Goal: Transaction & Acquisition: Purchase product/service

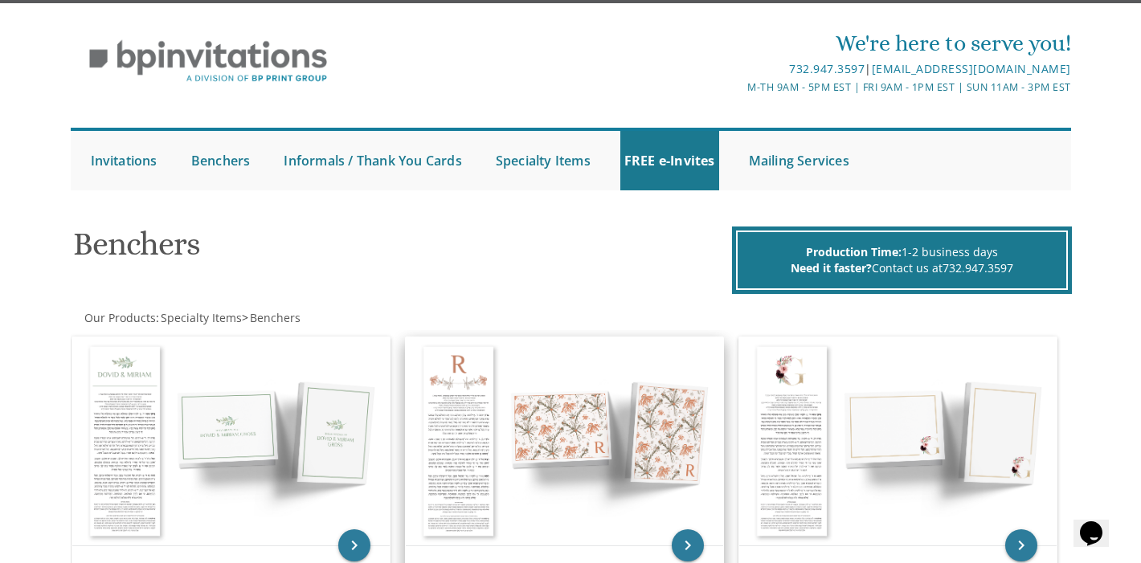
scroll to position [32, 0]
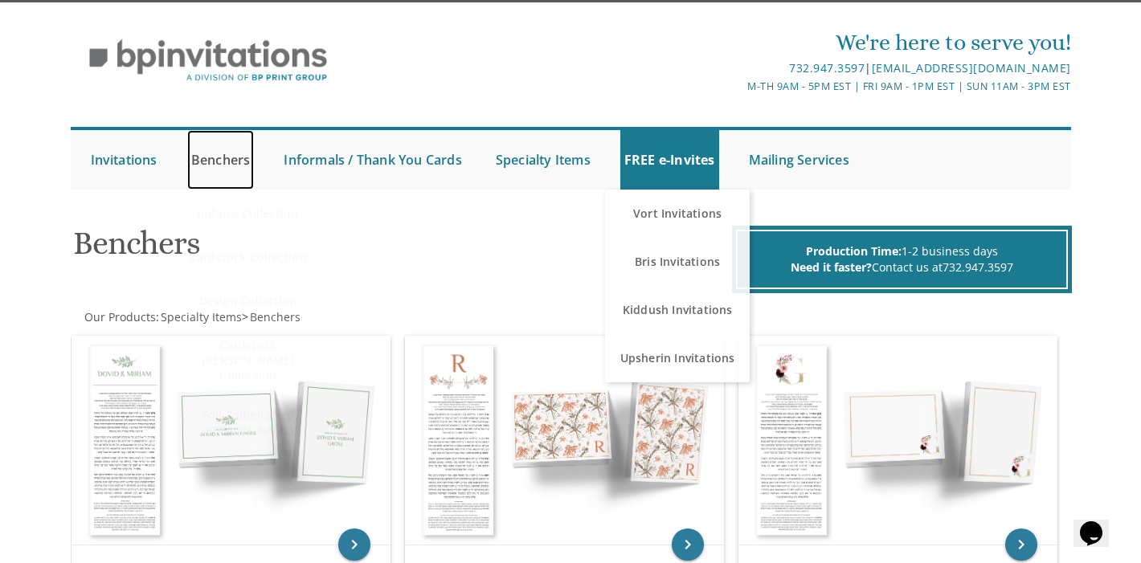
click at [223, 166] on link "Benchers" at bounding box center [221, 159] width 68 height 59
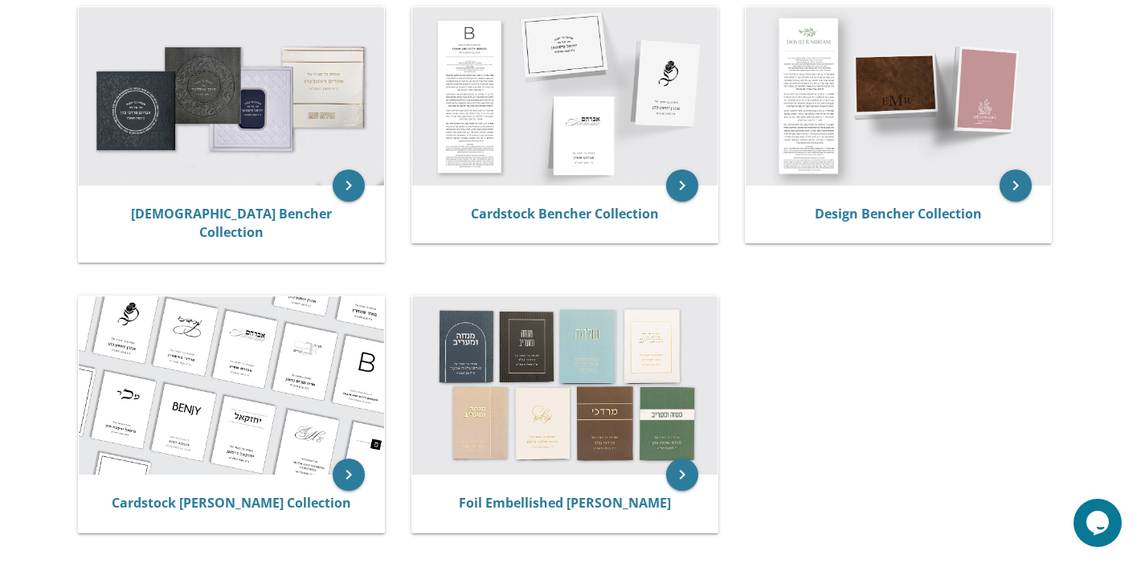
scroll to position [354, 0]
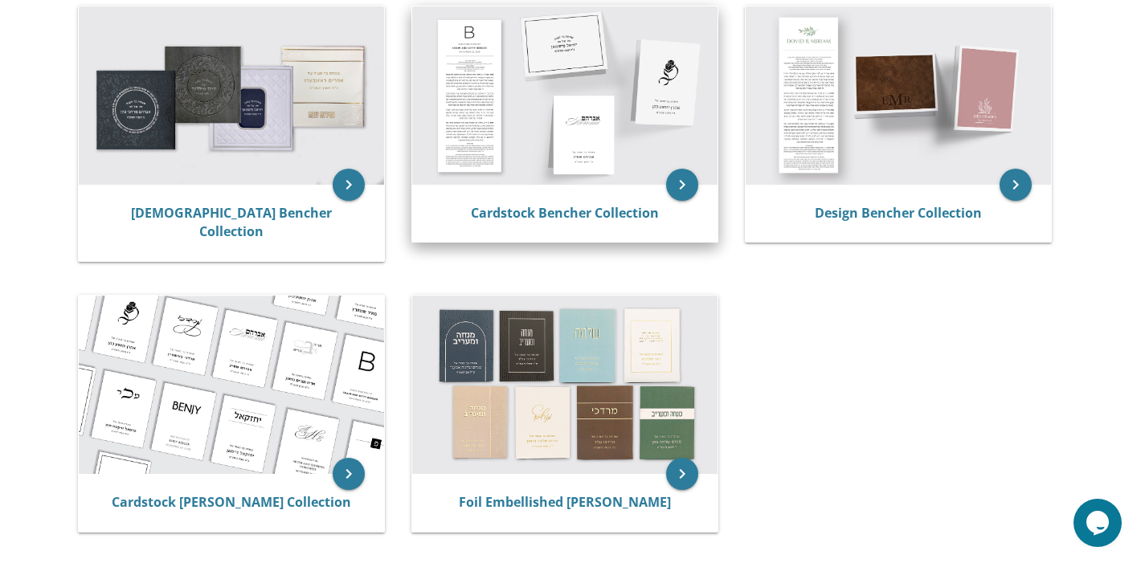
click at [522, 127] on img at bounding box center [564, 95] width 305 height 178
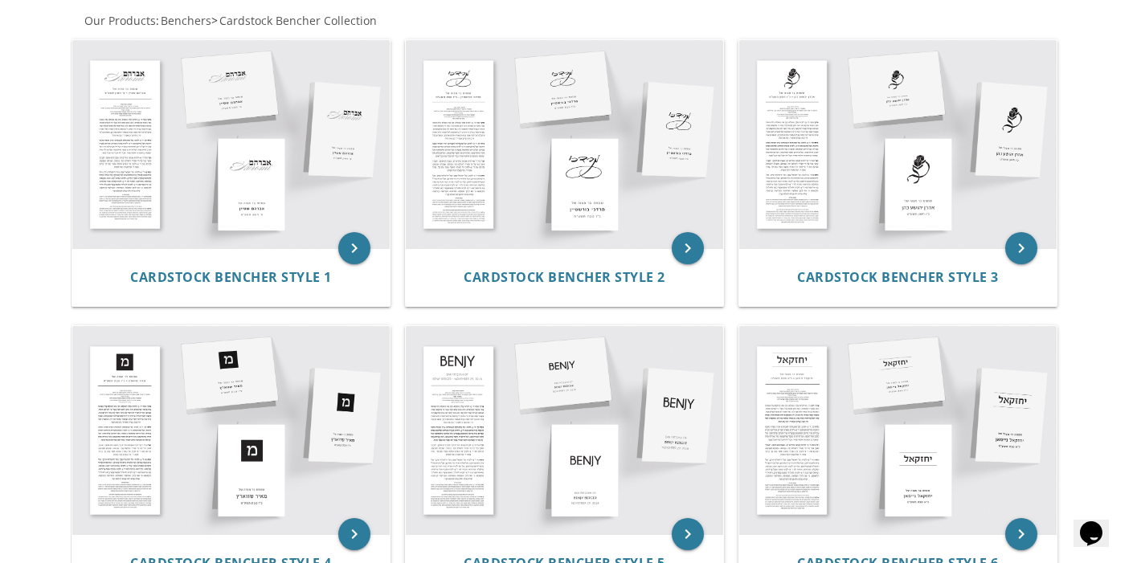
scroll to position [268, 0]
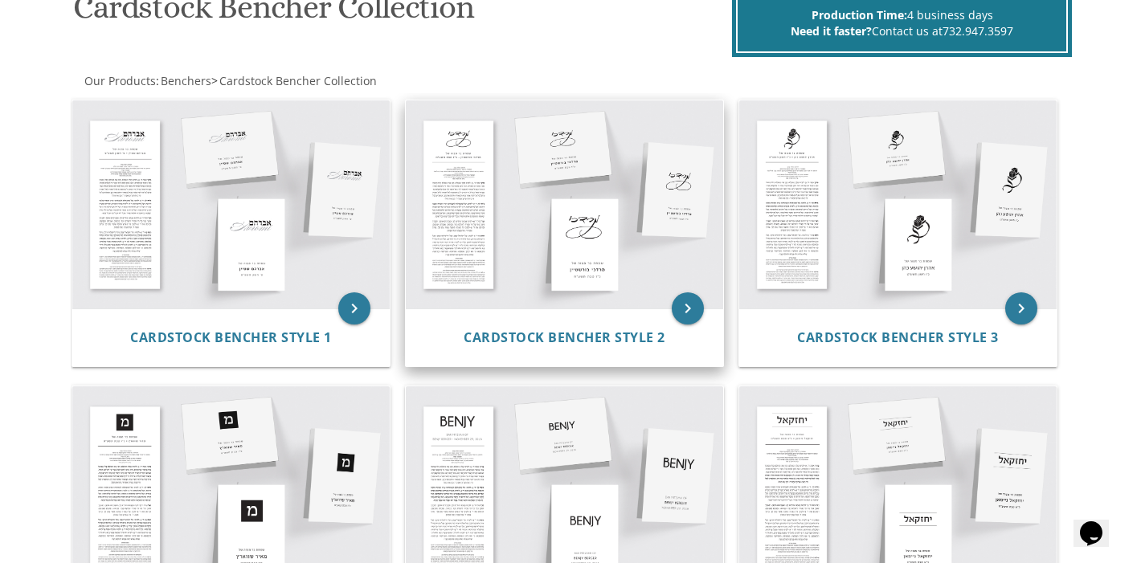
click at [561, 199] on img at bounding box center [565, 204] width 318 height 209
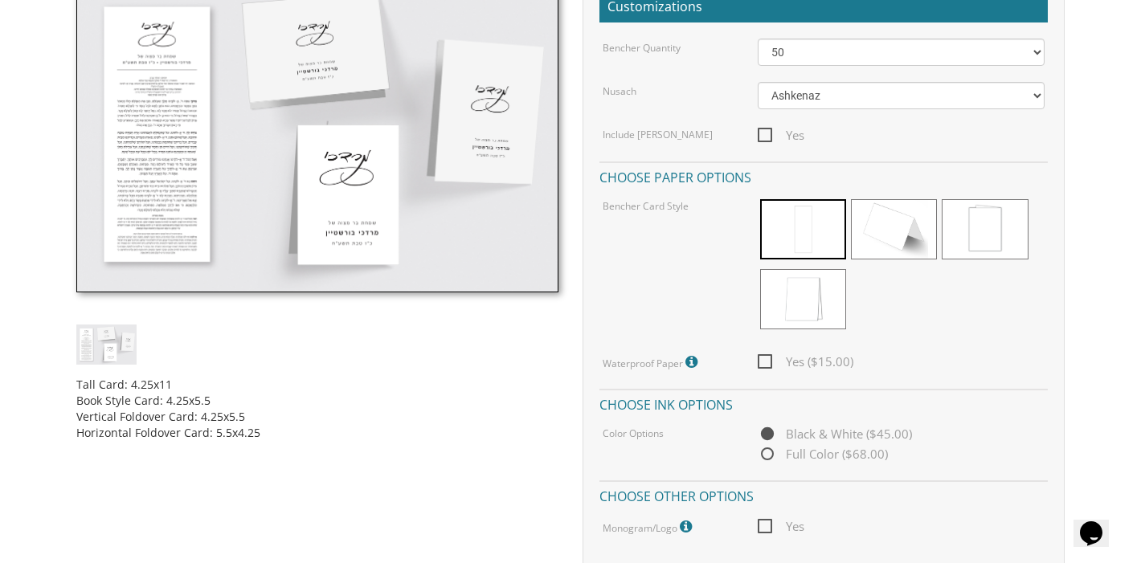
scroll to position [506, 0]
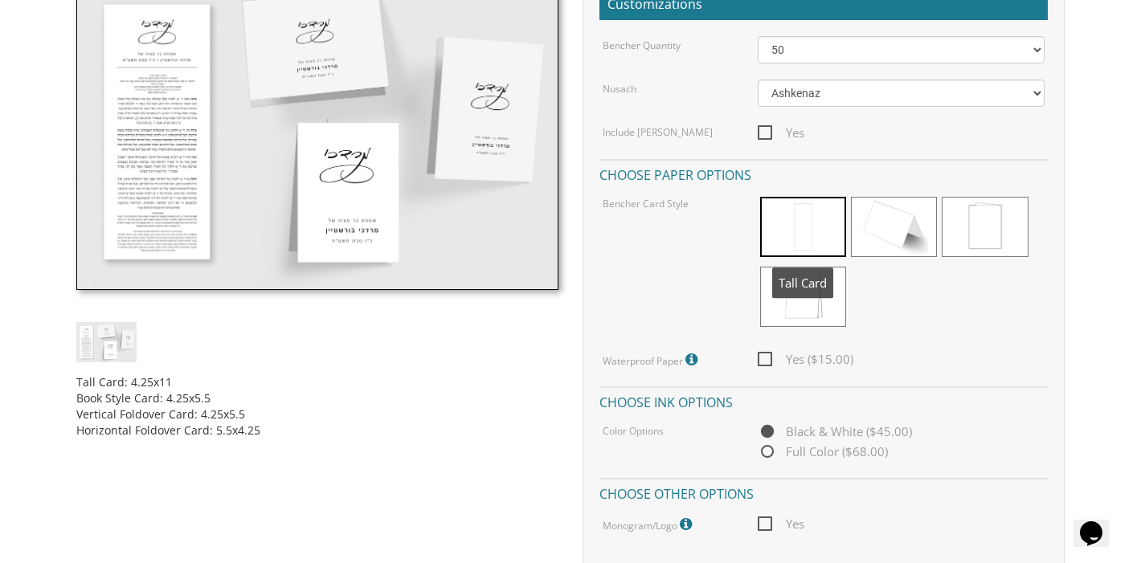
click at [799, 232] on span at bounding box center [803, 227] width 86 height 60
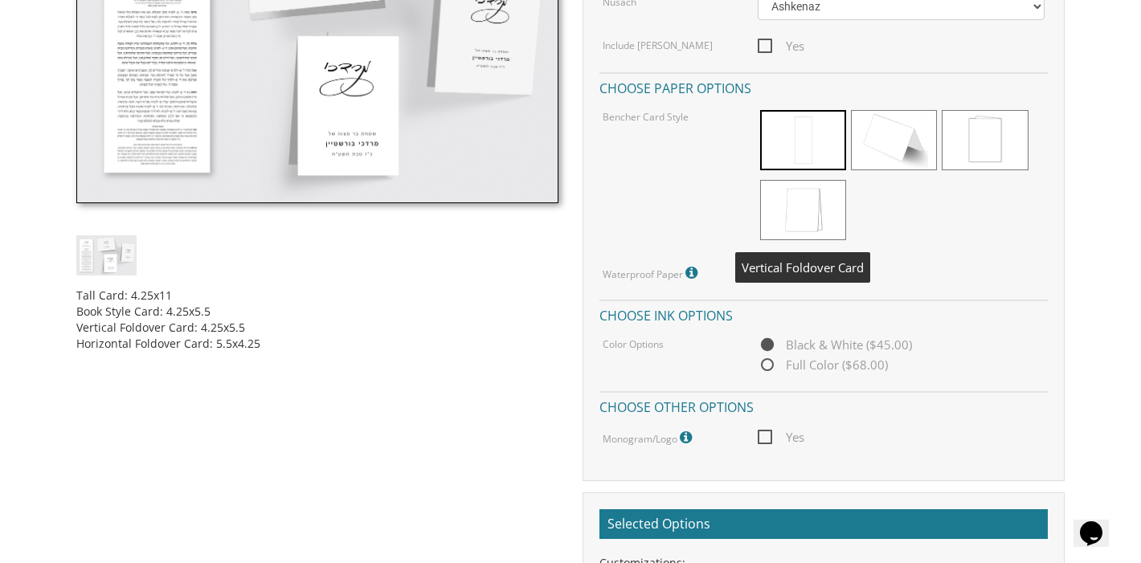
scroll to position [621, 0]
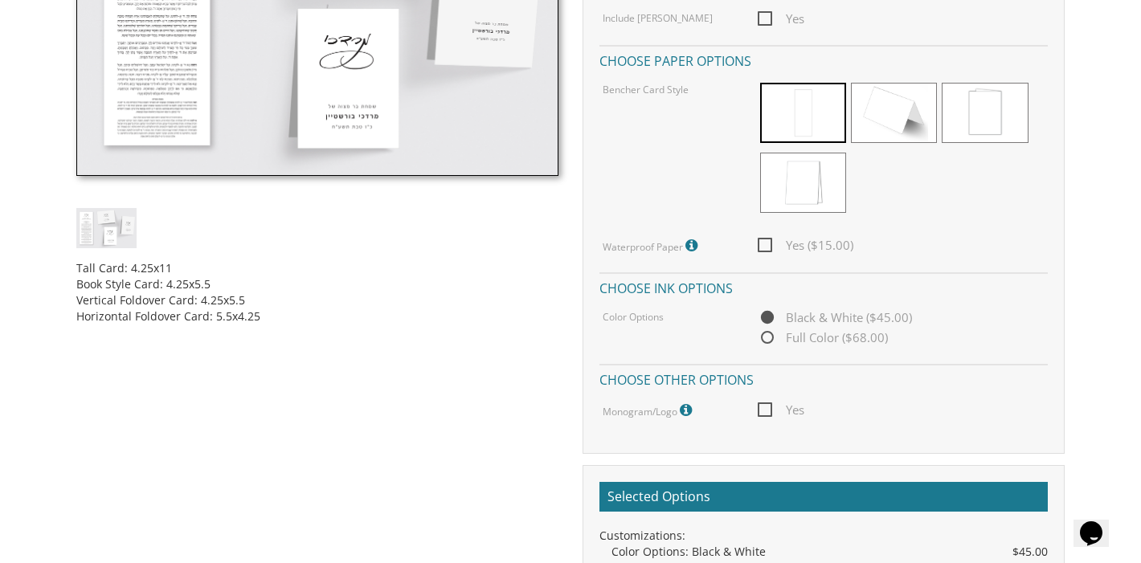
click at [869, 342] on span "Full Color ($68.00)" at bounding box center [823, 338] width 130 height 20
click at [768, 342] on input "Full Color ($68.00)" at bounding box center [763, 339] width 10 height 10
radio input "true"
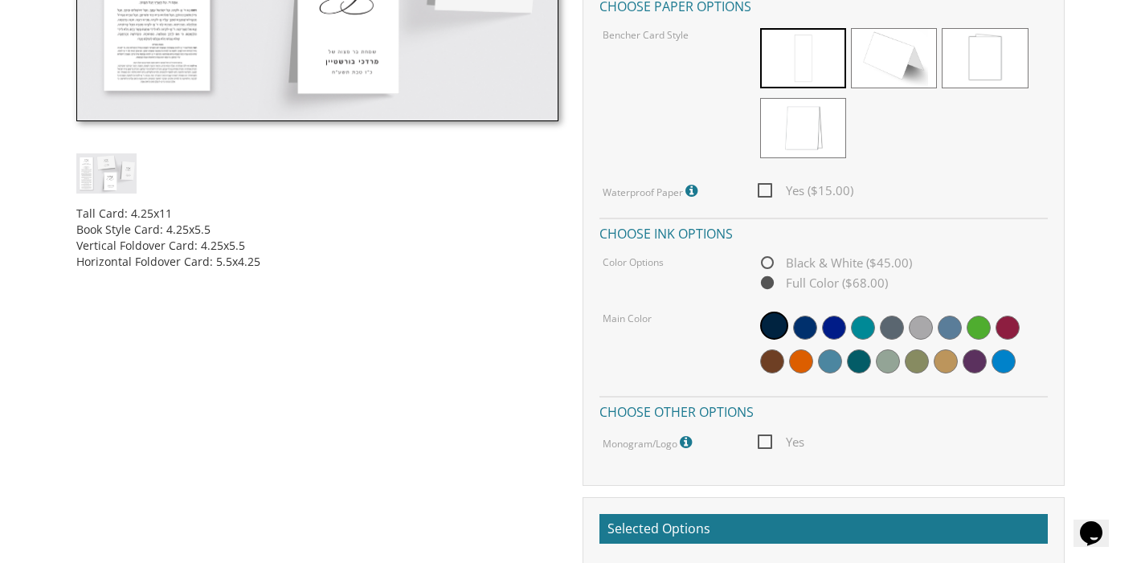
scroll to position [732, 0]
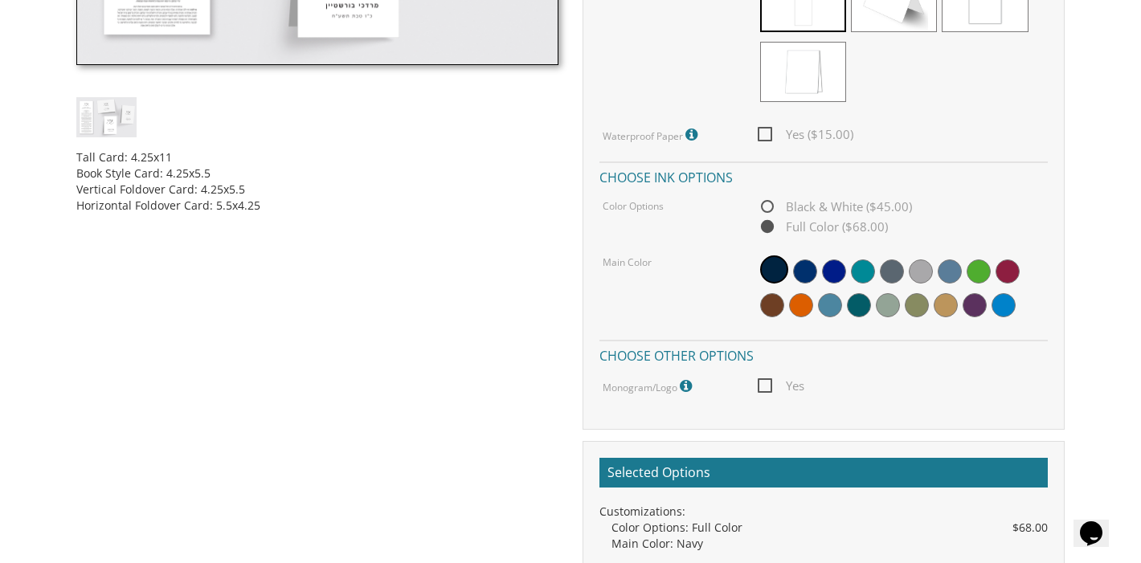
click at [767, 389] on span "Yes" at bounding box center [781, 386] width 47 height 20
click at [767, 389] on input "Yes" at bounding box center [763, 384] width 10 height 10
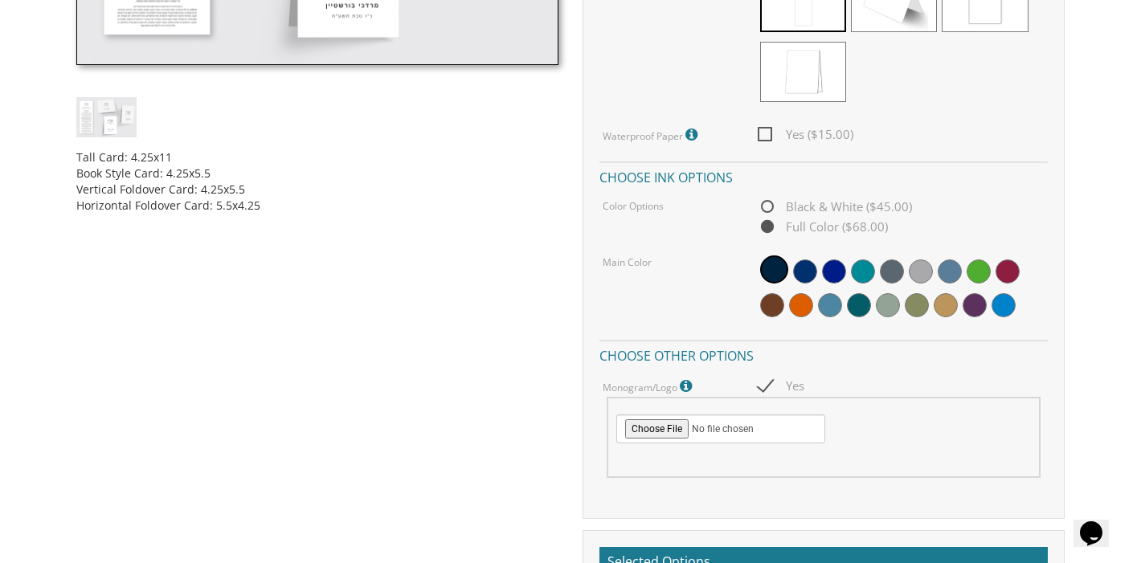
click at [764, 386] on span "Yes" at bounding box center [781, 386] width 47 height 20
click at [764, 386] on input "Yes" at bounding box center [763, 384] width 10 height 10
checkbox input "false"
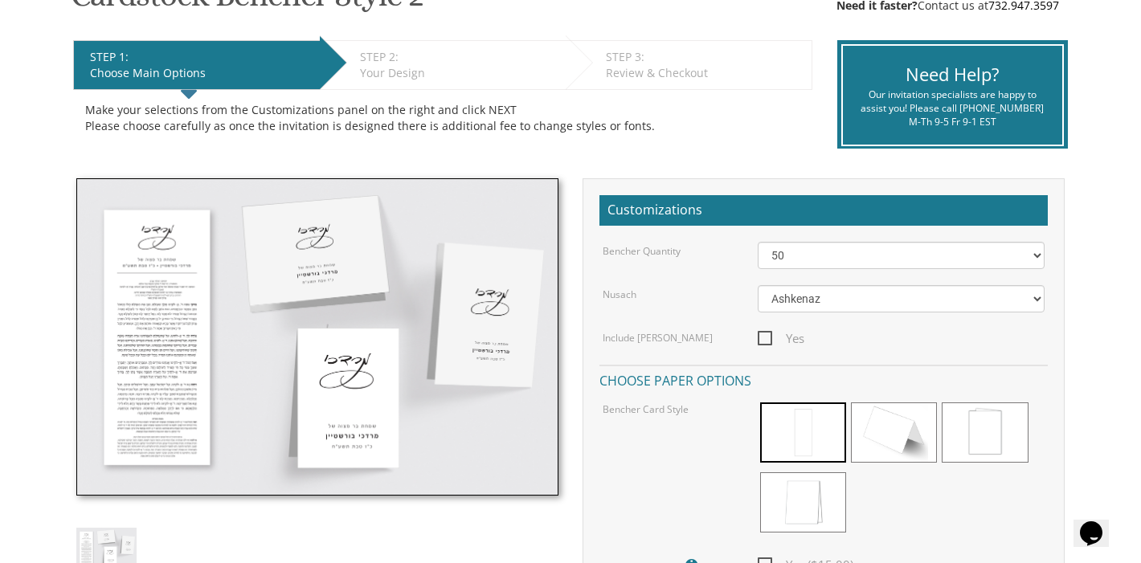
scroll to position [299, 0]
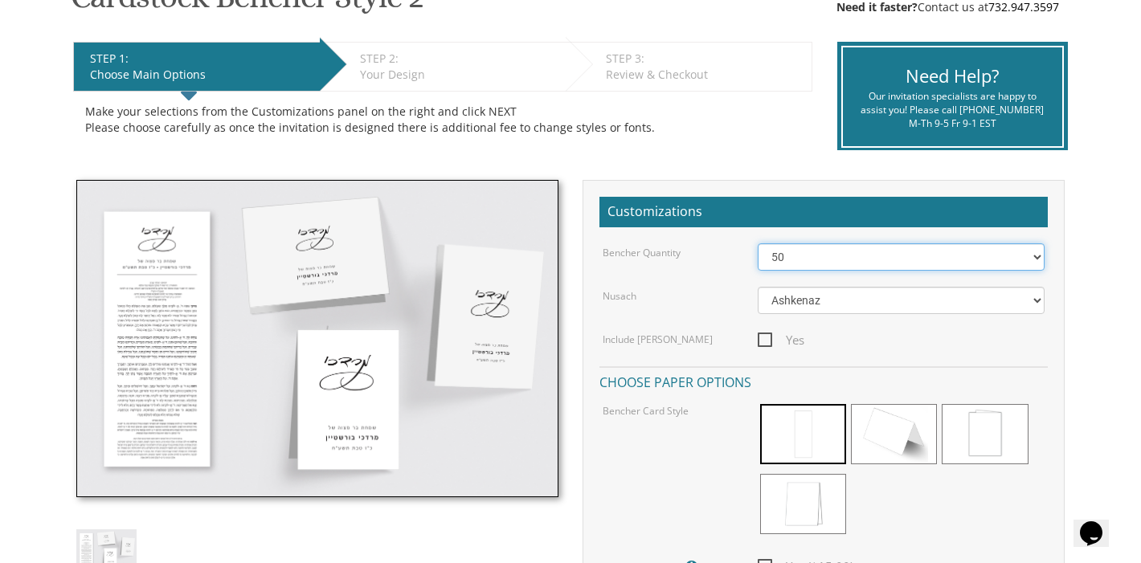
click at [826, 265] on select "50 60 70 80 90 100 125 150 175 200 225 250 275 300 325 350 375 400 425 450 475 …" at bounding box center [901, 257] width 287 height 27
click at [692, 293] on div "Nusach" at bounding box center [669, 295] width 156 height 17
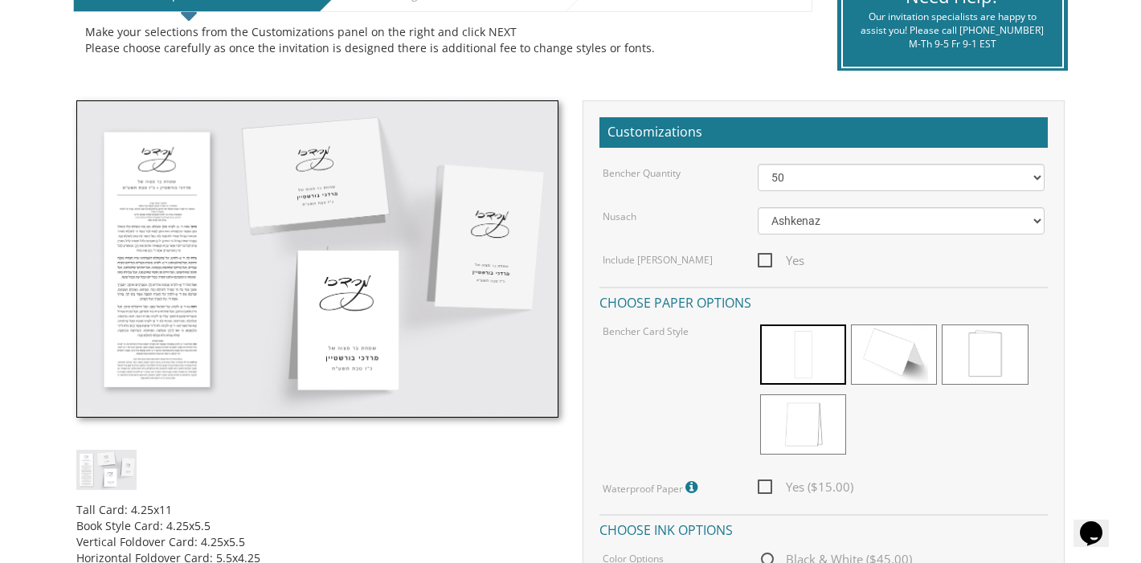
scroll to position [0, 0]
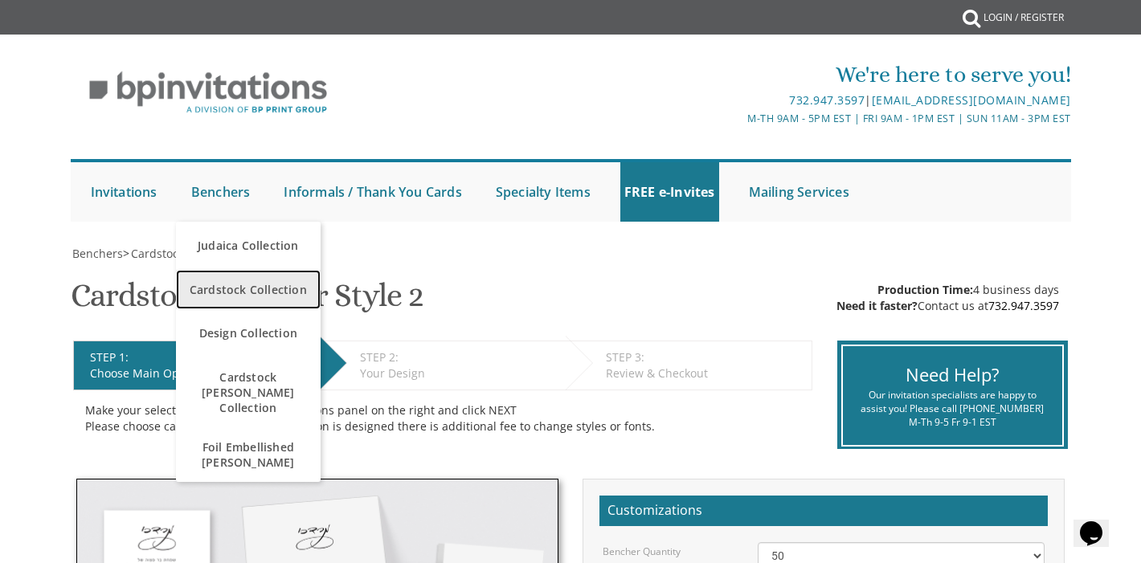
click at [238, 281] on span "Cardstock Collection" at bounding box center [248, 289] width 137 height 31
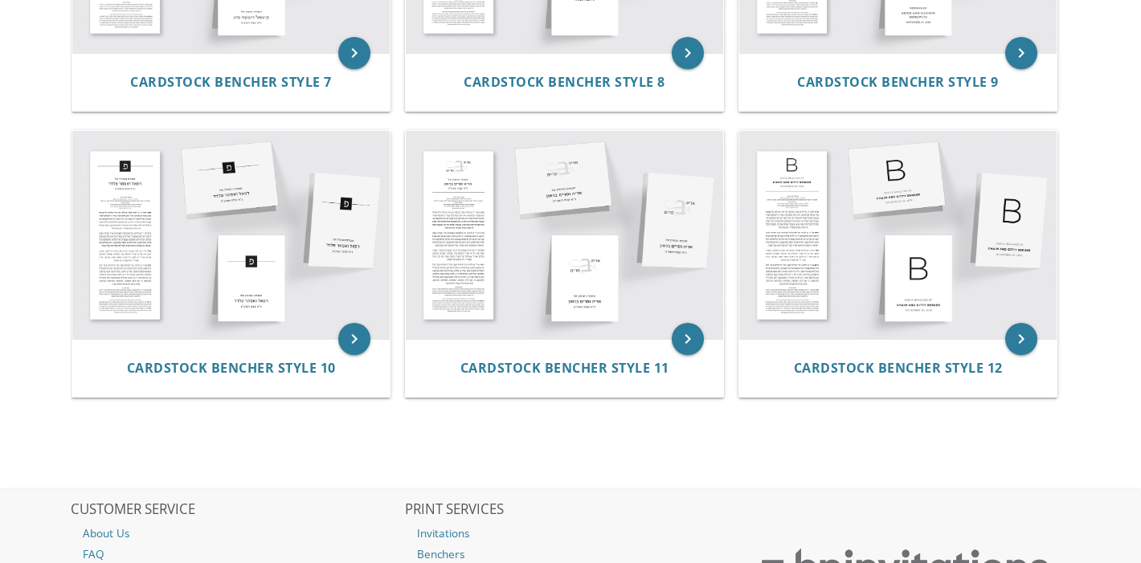
scroll to position [1097, 0]
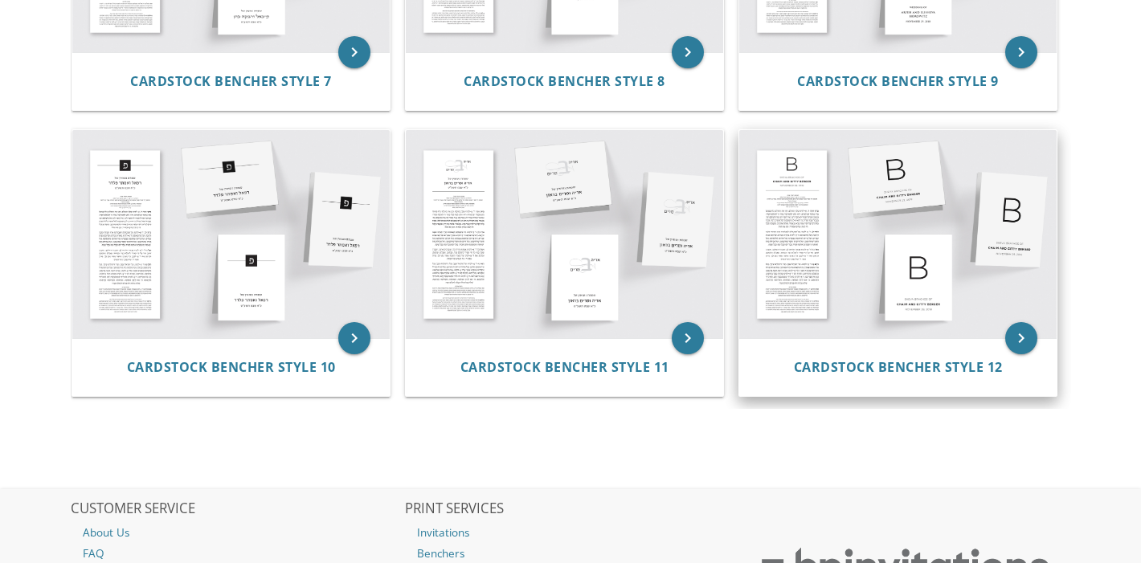
click at [785, 297] on img at bounding box center [899, 234] width 318 height 209
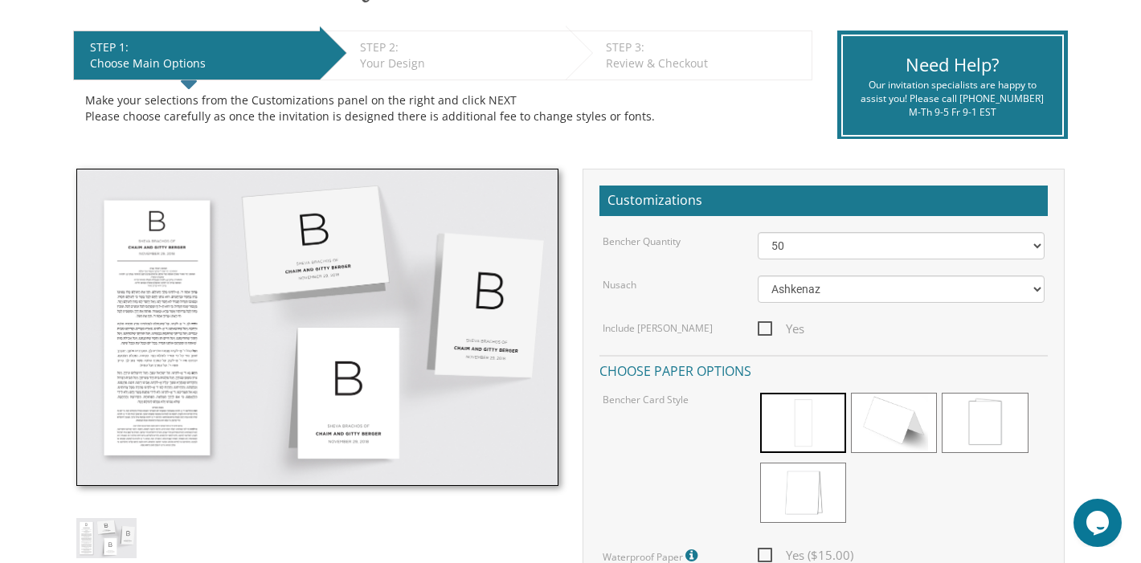
scroll to position [316, 0]
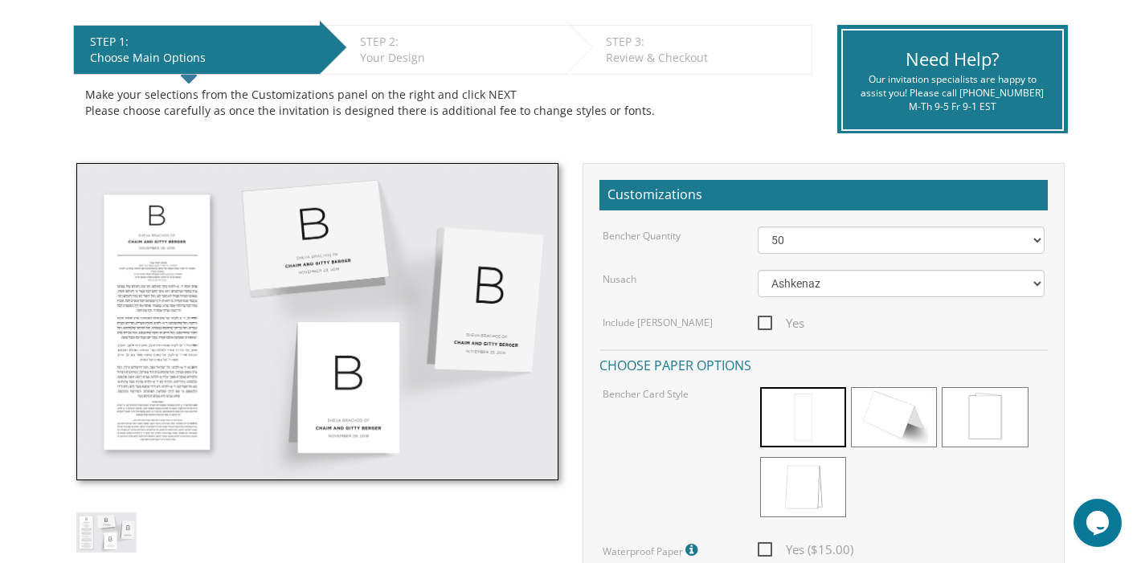
click at [143, 261] on img at bounding box center [317, 322] width 482 height 318
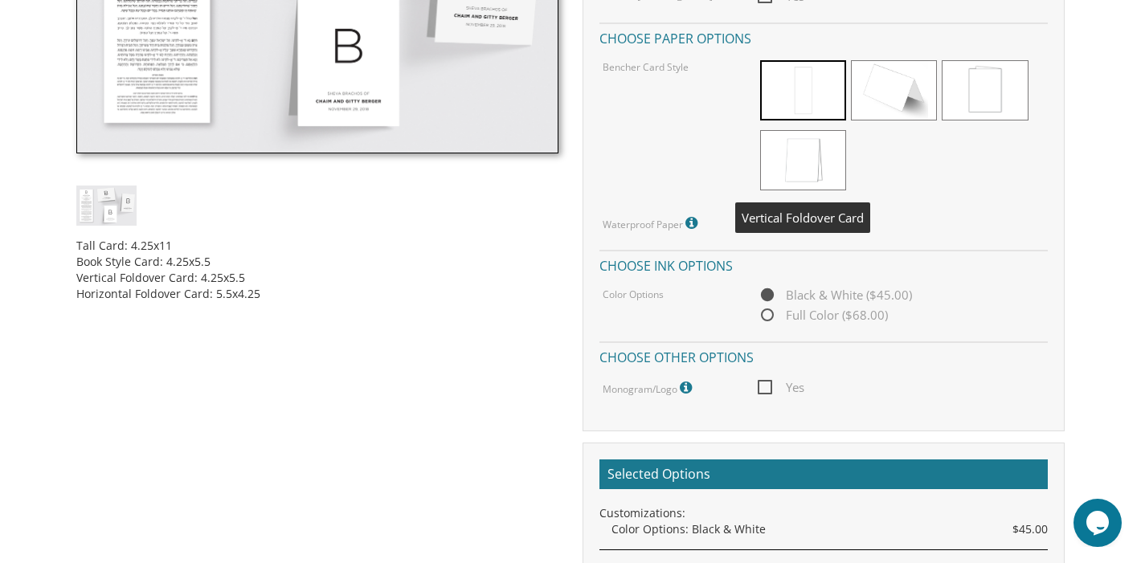
scroll to position [662, 0]
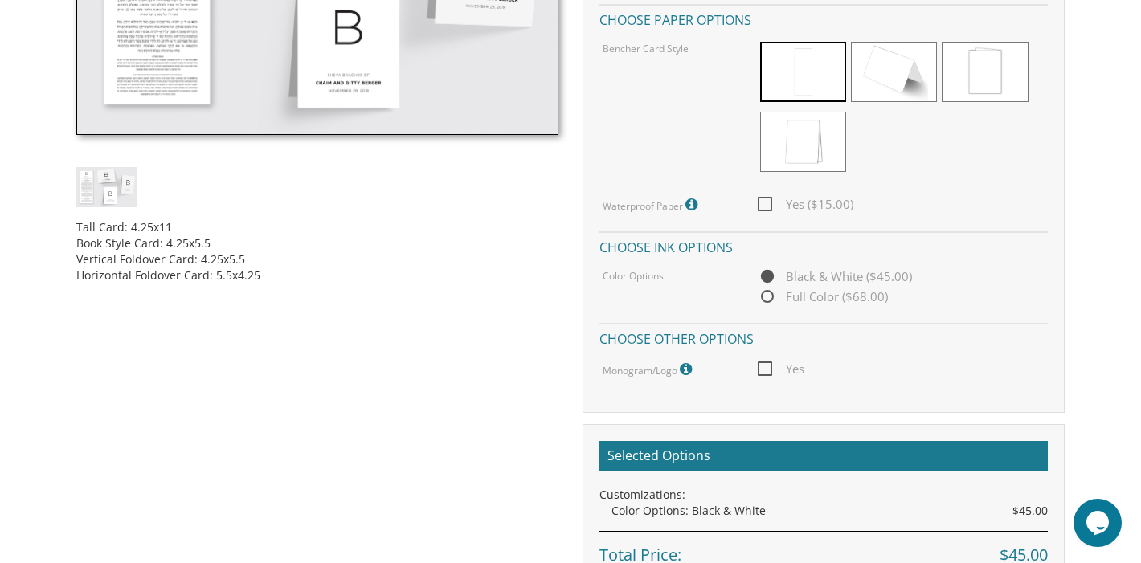
click at [772, 205] on span "Yes ($15.00)" at bounding box center [806, 205] width 96 height 20
click at [768, 205] on input "Yes ($15.00)" at bounding box center [763, 203] width 10 height 10
checkbox input "true"
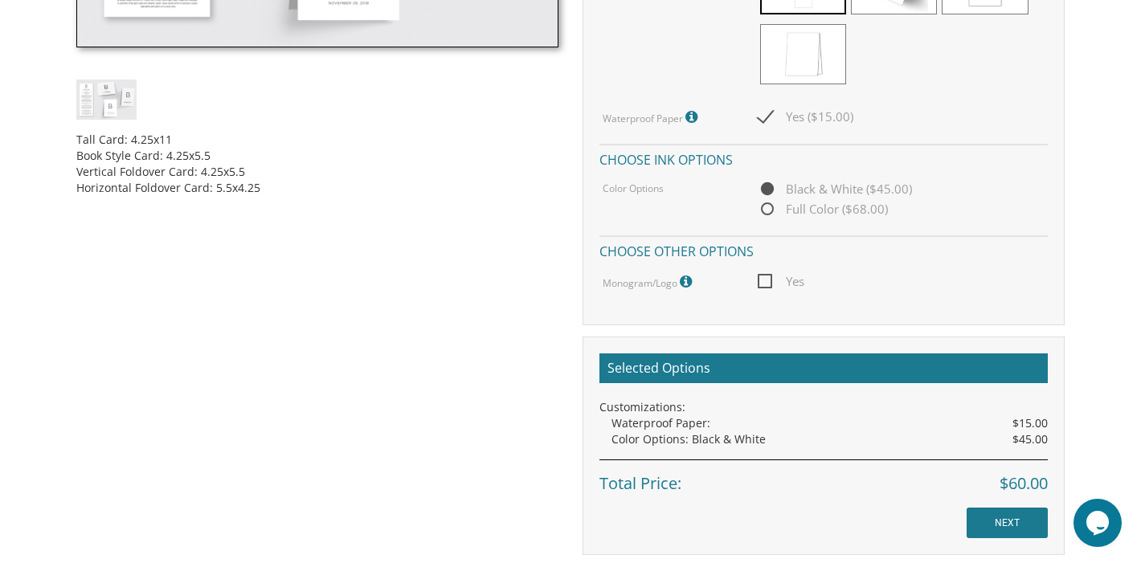
scroll to position [717, 0]
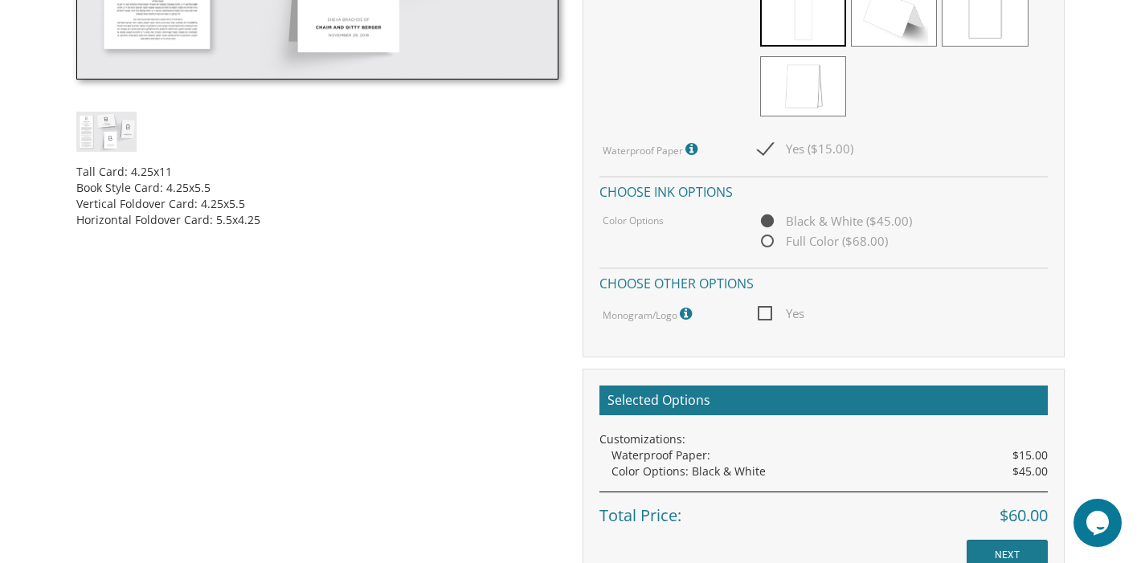
click at [834, 240] on span "Full Color ($68.00)" at bounding box center [823, 242] width 130 height 20
click at [768, 240] on input "Full Color ($68.00)" at bounding box center [763, 242] width 10 height 10
radio input "true"
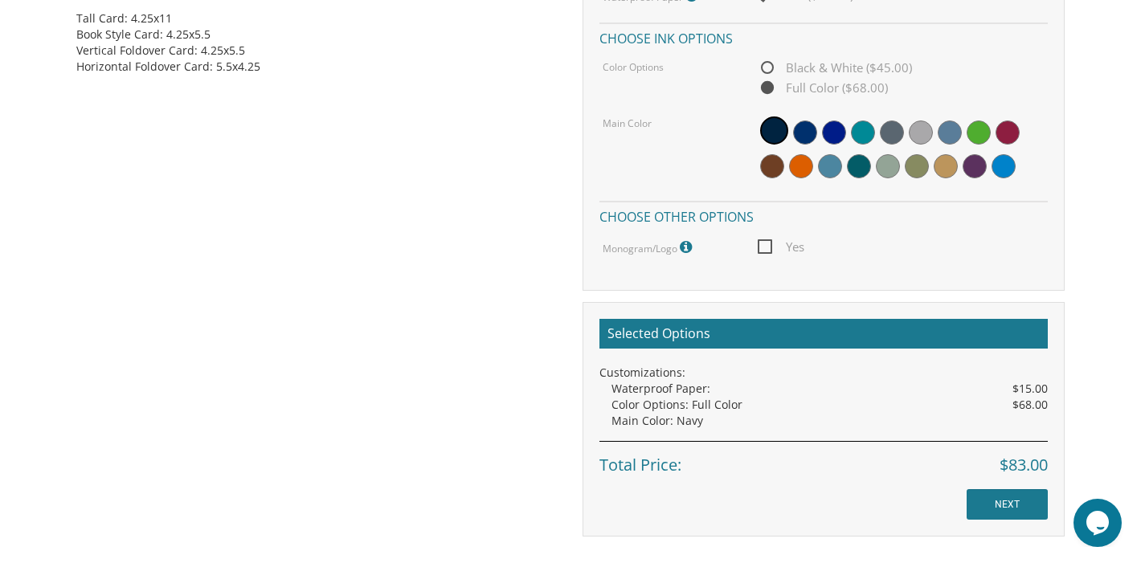
scroll to position [871, 0]
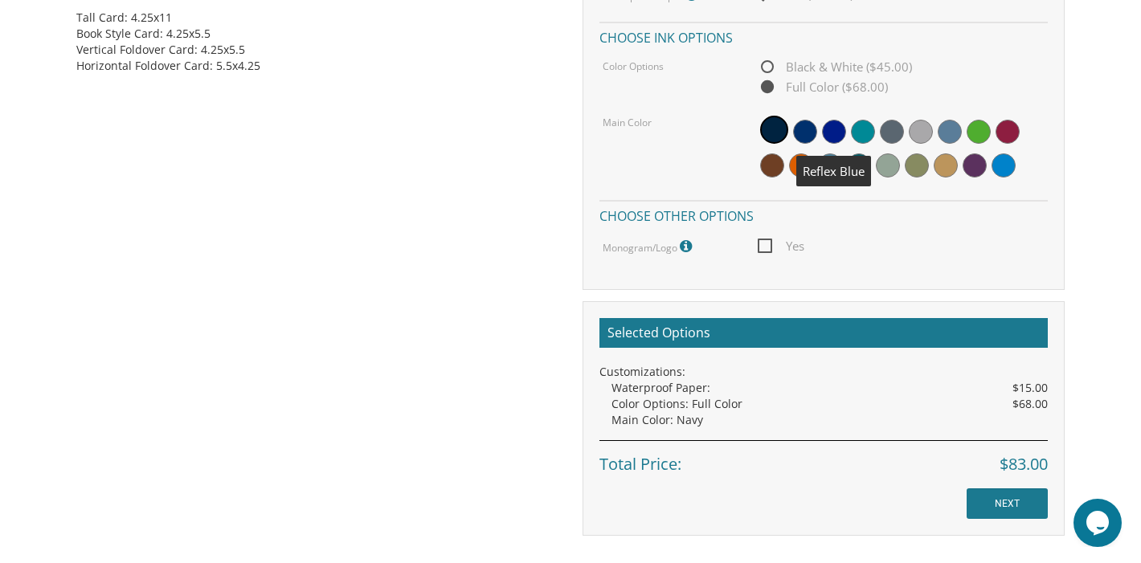
click at [837, 131] on span at bounding box center [834, 132] width 24 height 24
click at [901, 140] on div at bounding box center [901, 148] width 287 height 71
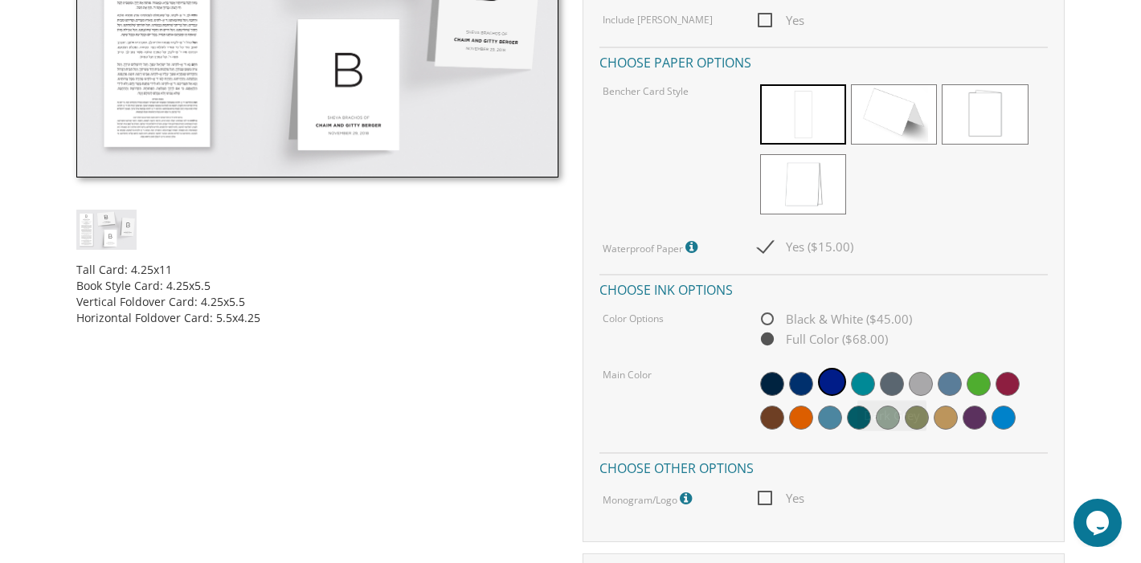
scroll to position [527, 0]
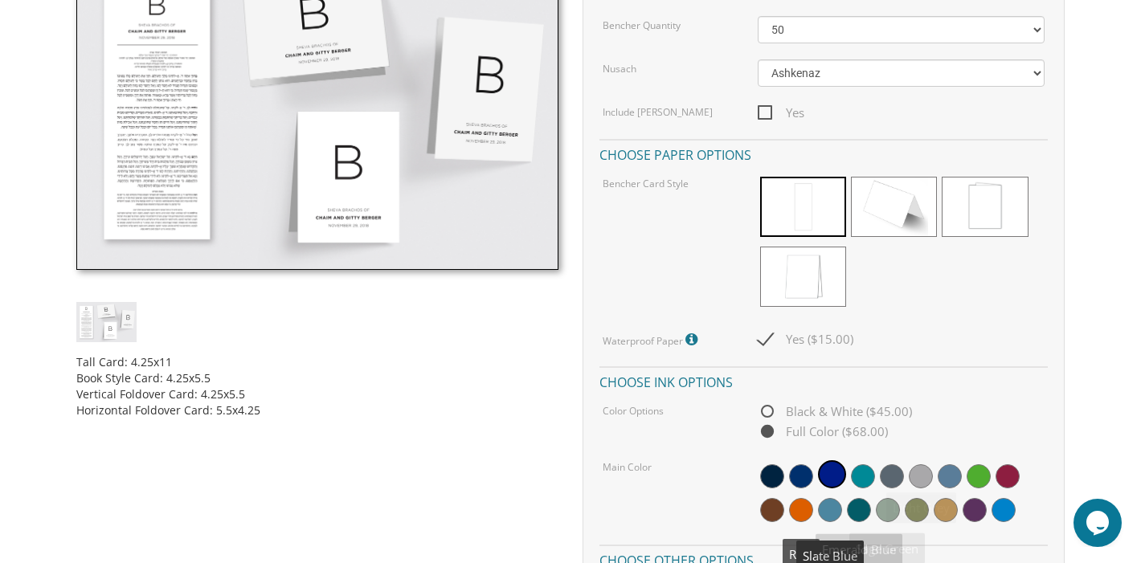
click at [801, 512] on span at bounding box center [801, 510] width 24 height 24
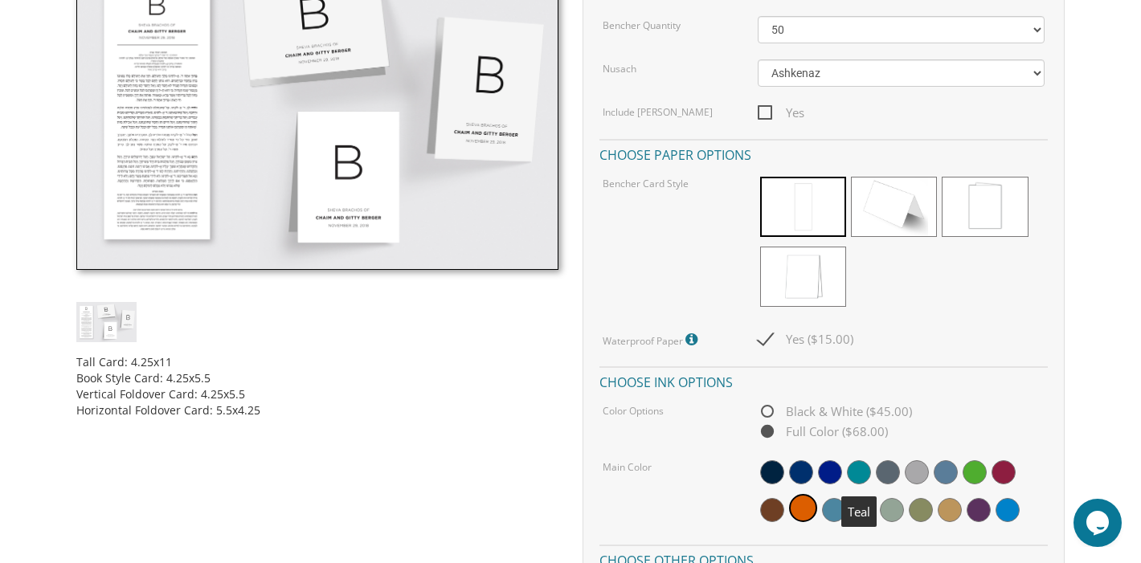
click at [858, 468] on span at bounding box center [859, 473] width 24 height 24
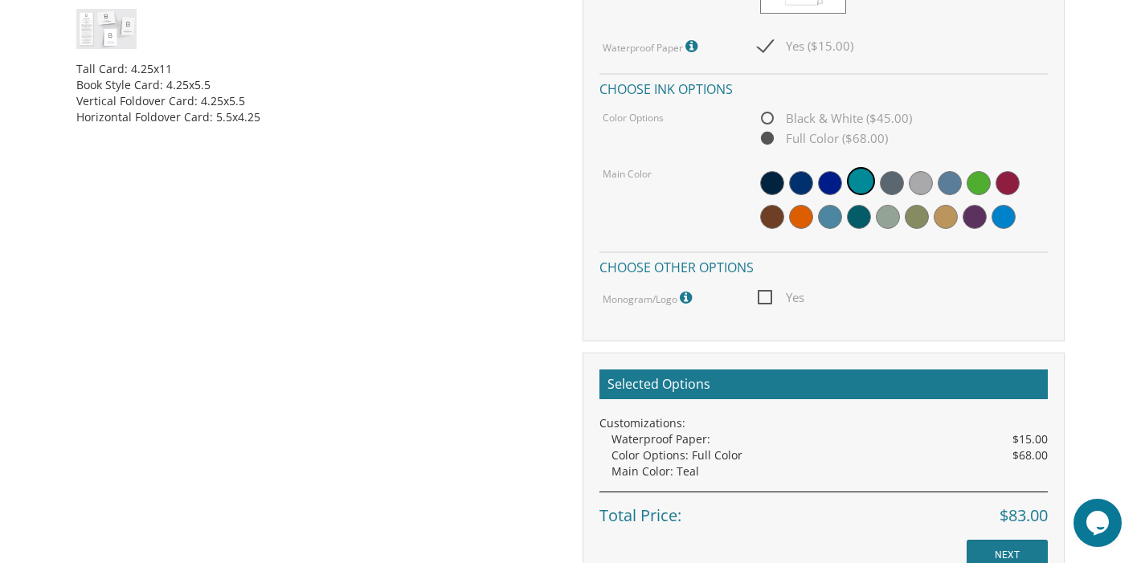
scroll to position [0, 0]
